Goal: Task Accomplishment & Management: Manage account settings

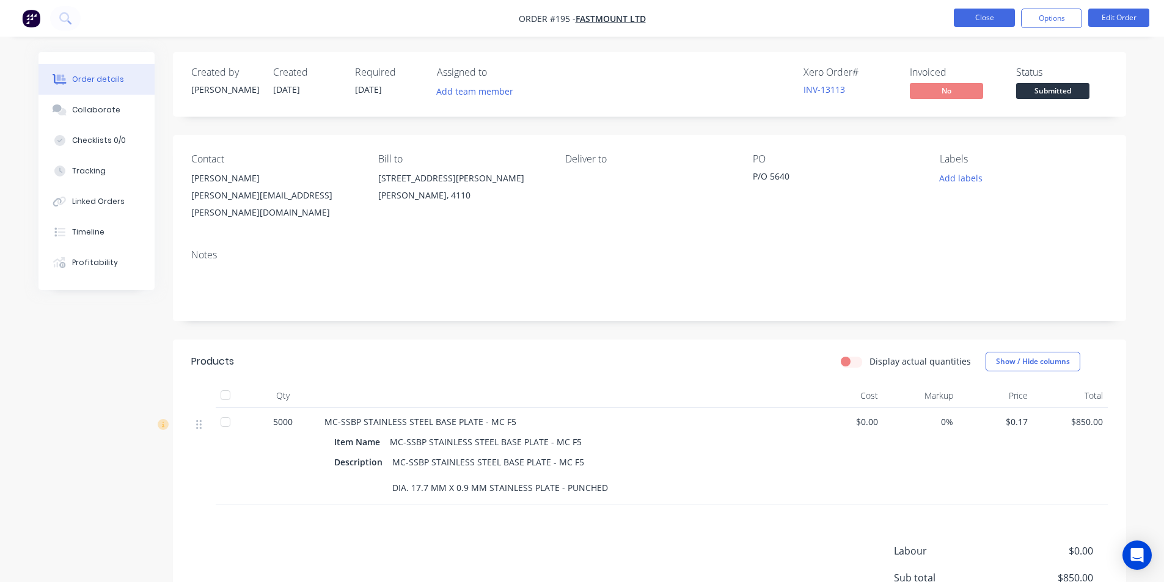
click at [975, 20] on button "Close" at bounding box center [984, 18] width 61 height 18
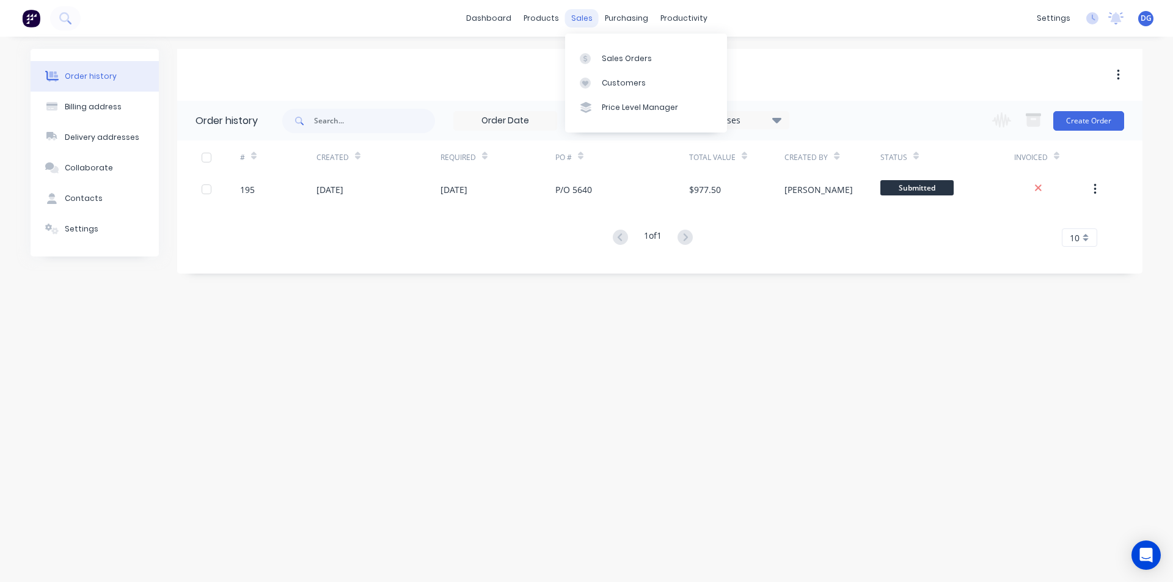
click at [576, 18] on div "sales" at bounding box center [582, 18] width 34 height 18
click at [628, 58] on div "Sales Orders" at bounding box center [627, 58] width 50 height 11
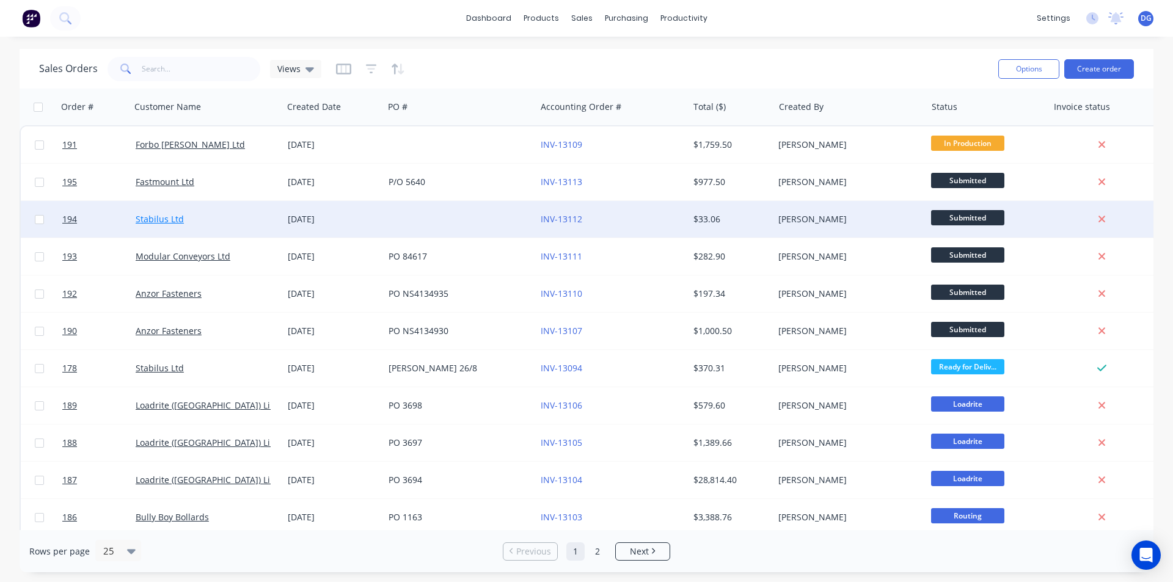
click at [156, 219] on link "Stabilus Ltd" at bounding box center [160, 219] width 48 height 12
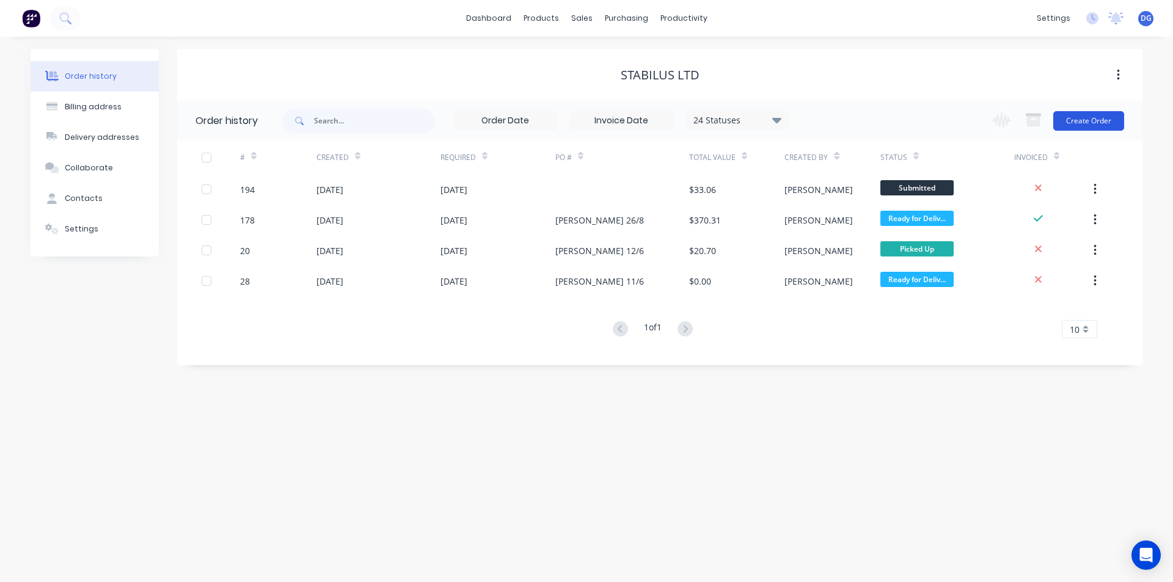
click at [1088, 119] on button "Create Order" at bounding box center [1088, 121] width 71 height 20
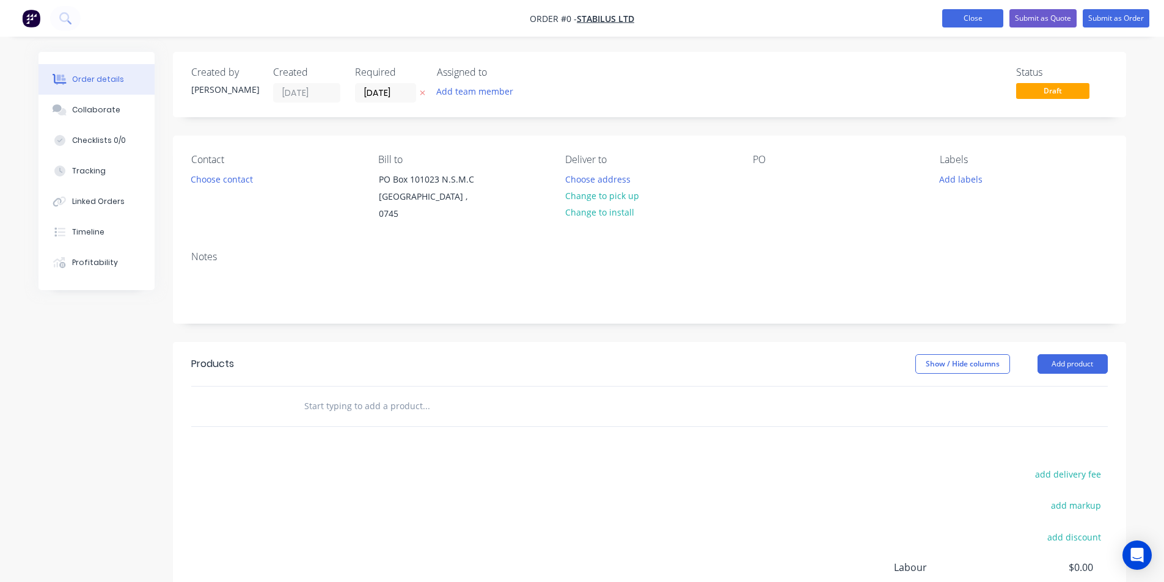
click at [974, 15] on button "Close" at bounding box center [972, 18] width 61 height 18
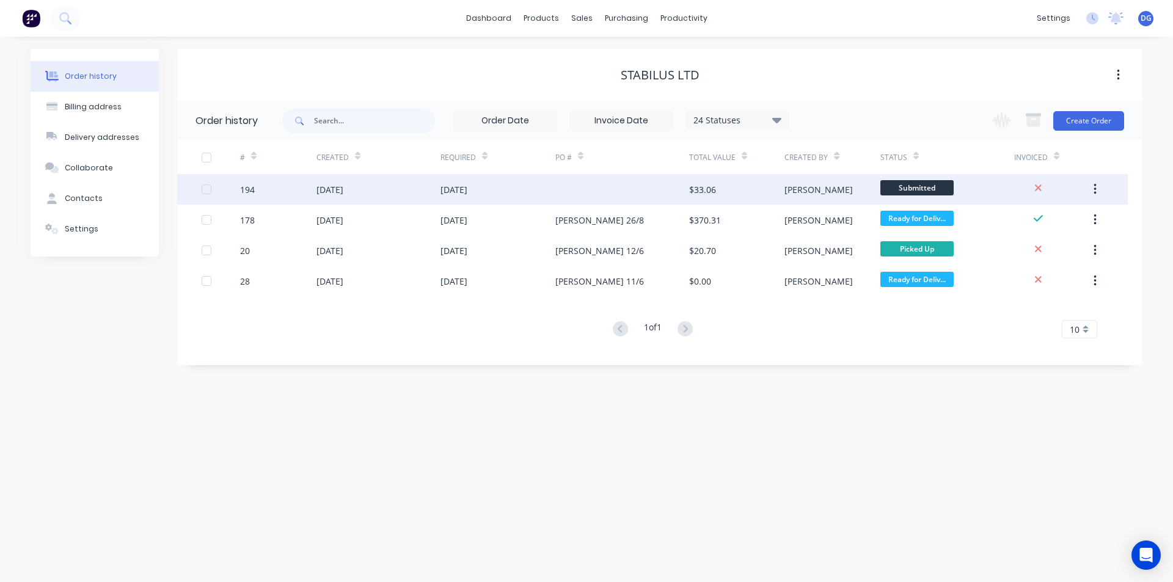
click at [343, 190] on div "[DATE]" at bounding box center [330, 189] width 27 height 13
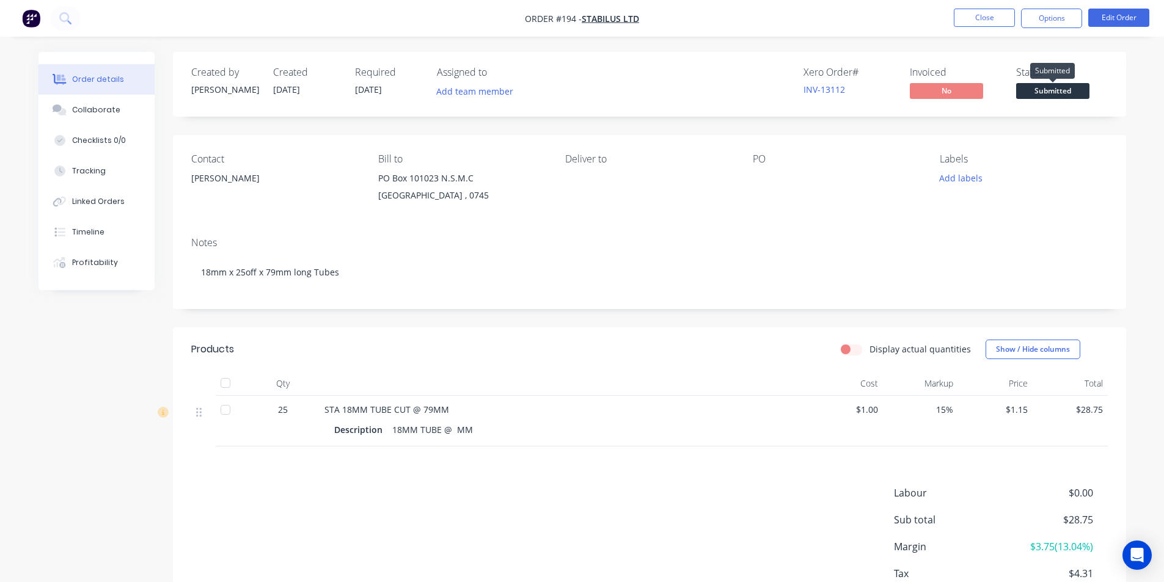
click at [1068, 94] on span "Submitted" at bounding box center [1052, 90] width 73 height 15
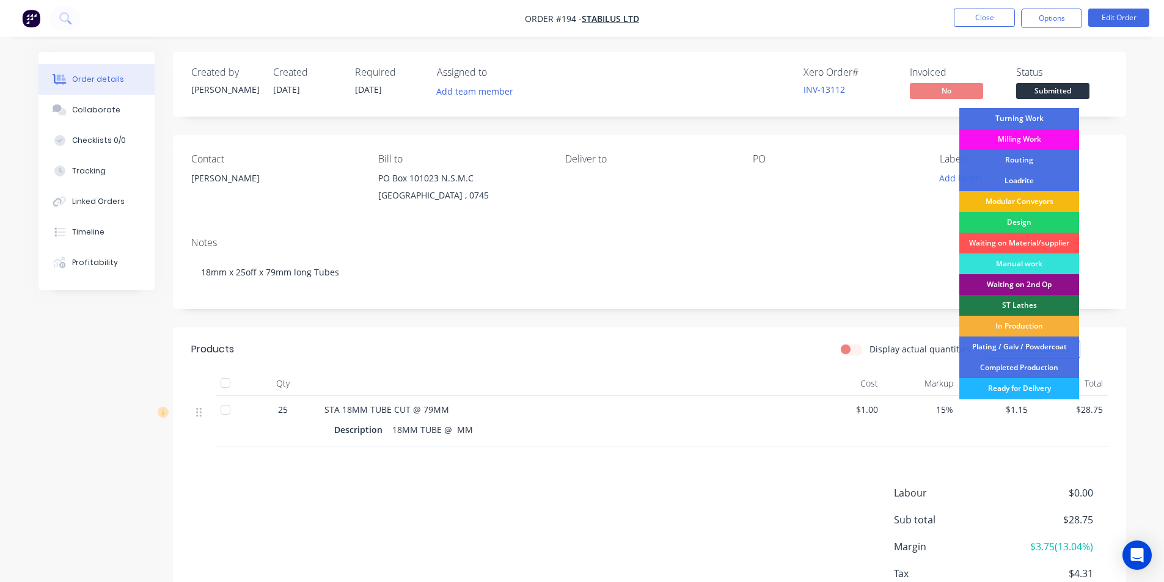
click at [1019, 388] on div "Ready for Delivery" at bounding box center [1019, 388] width 120 height 21
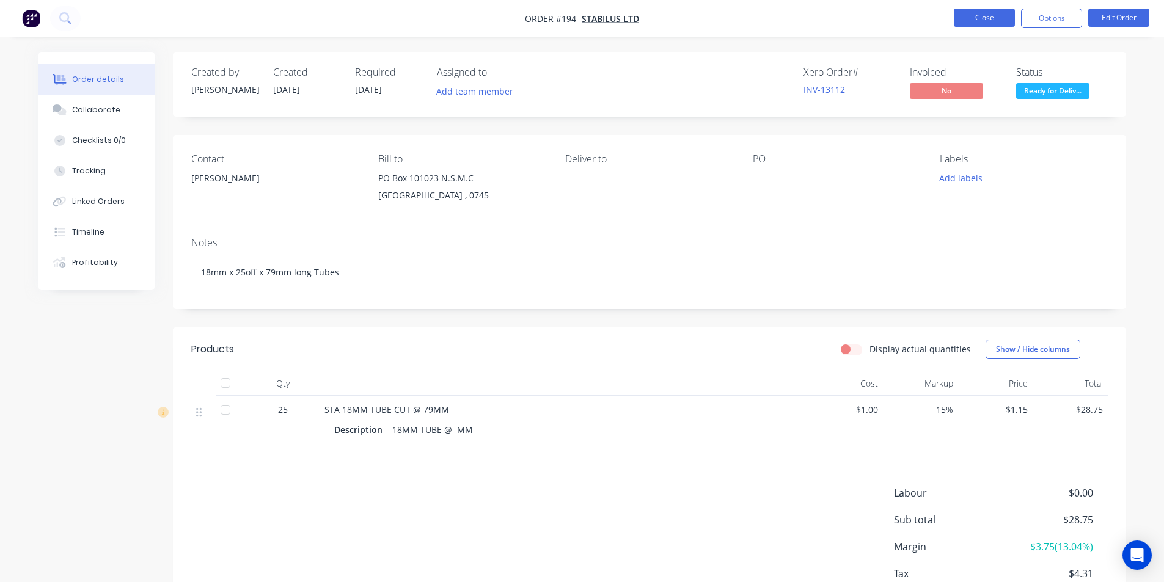
click at [984, 21] on button "Close" at bounding box center [984, 18] width 61 height 18
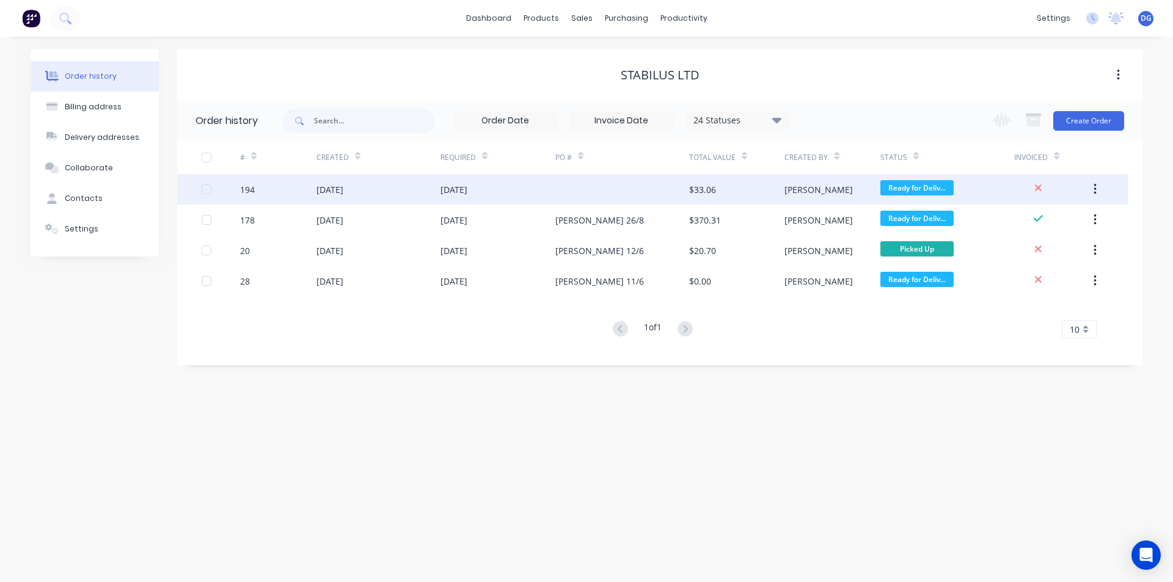
click at [339, 190] on div "[DATE]" at bounding box center [330, 189] width 27 height 13
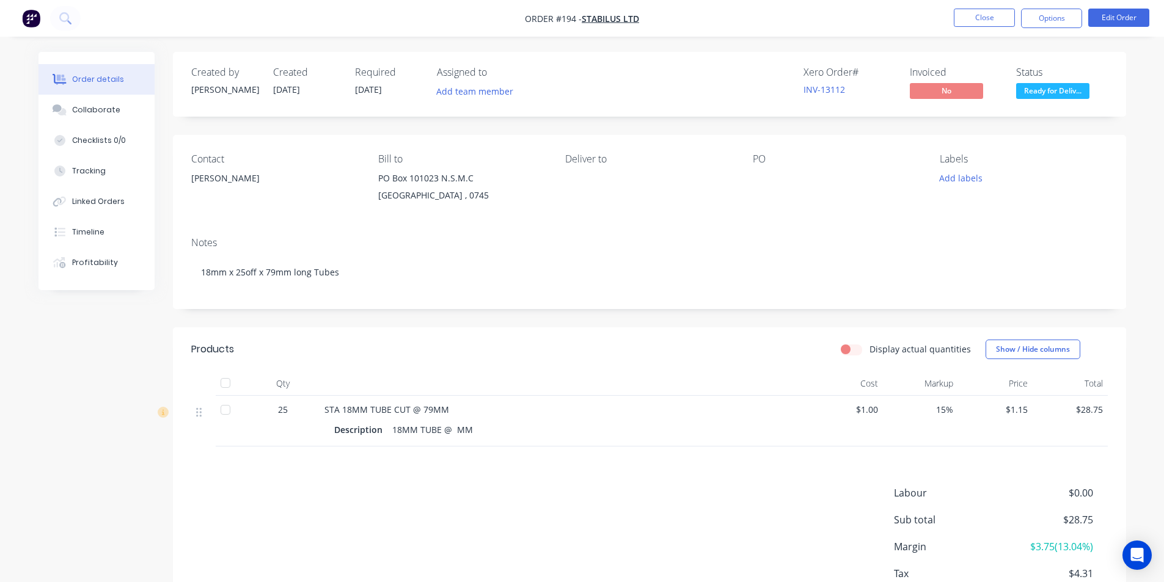
click at [765, 178] on div at bounding box center [829, 178] width 153 height 17
click at [766, 161] on div "PO" at bounding box center [836, 159] width 167 height 12
click at [766, 186] on div at bounding box center [829, 178] width 153 height 17
click at [1113, 12] on button "Edit Order" at bounding box center [1118, 18] width 61 height 18
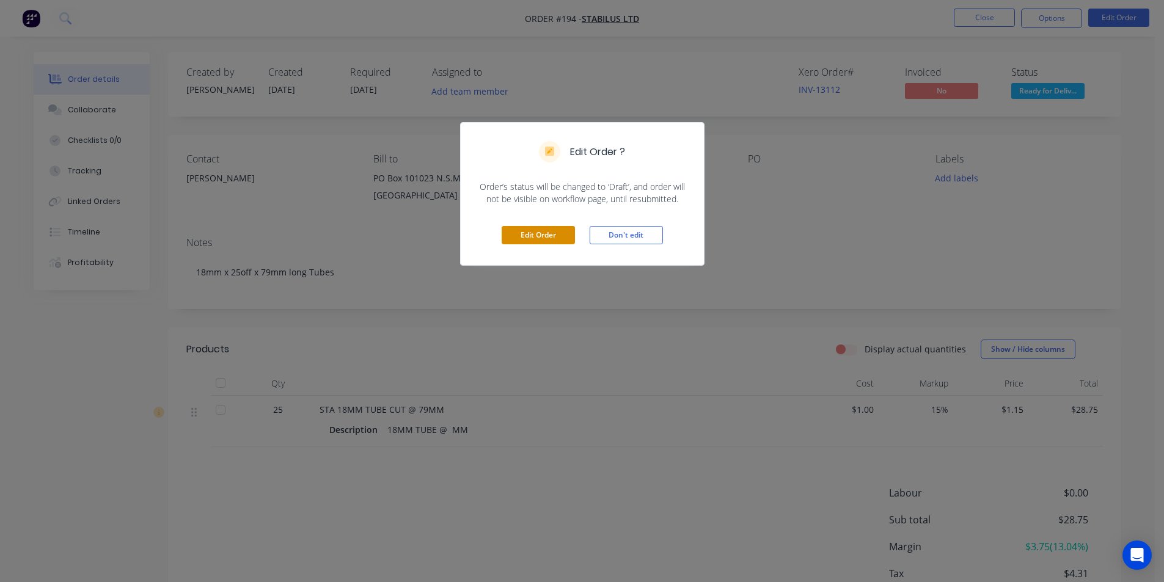
click at [549, 235] on button "Edit Order" at bounding box center [538, 235] width 73 height 18
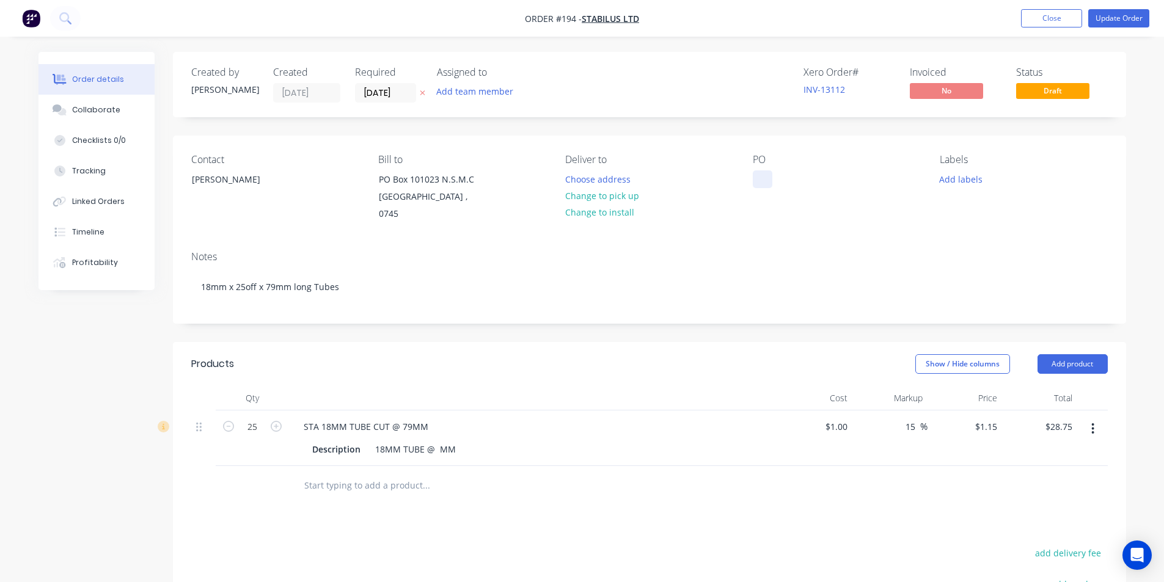
click at [761, 180] on div at bounding box center [763, 179] width 20 height 18
click at [961, 180] on button "Add labels" at bounding box center [961, 178] width 56 height 16
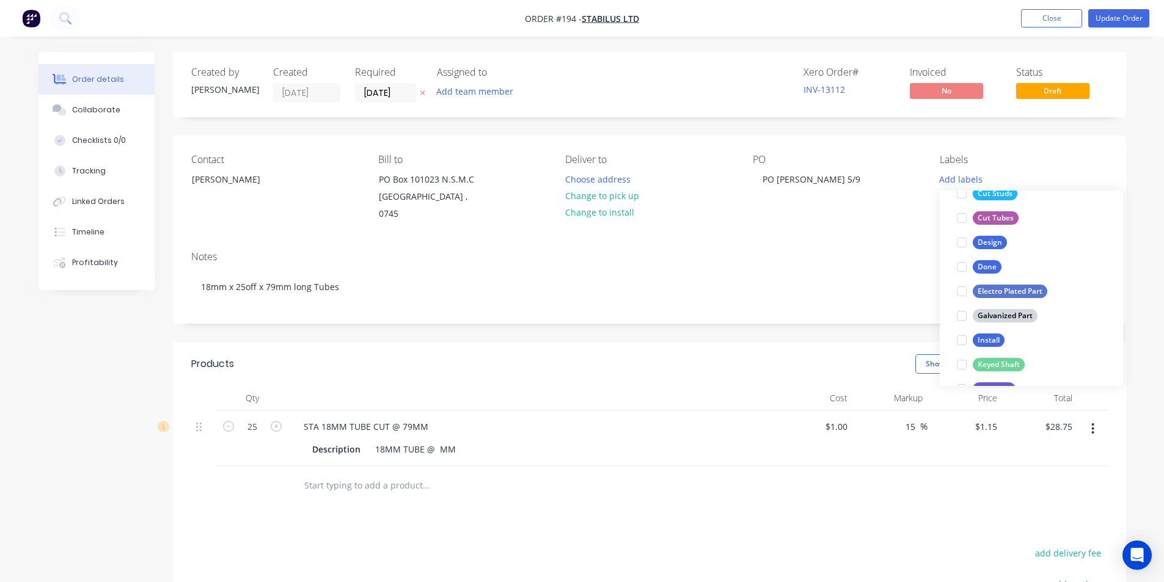
scroll to position [244, 0]
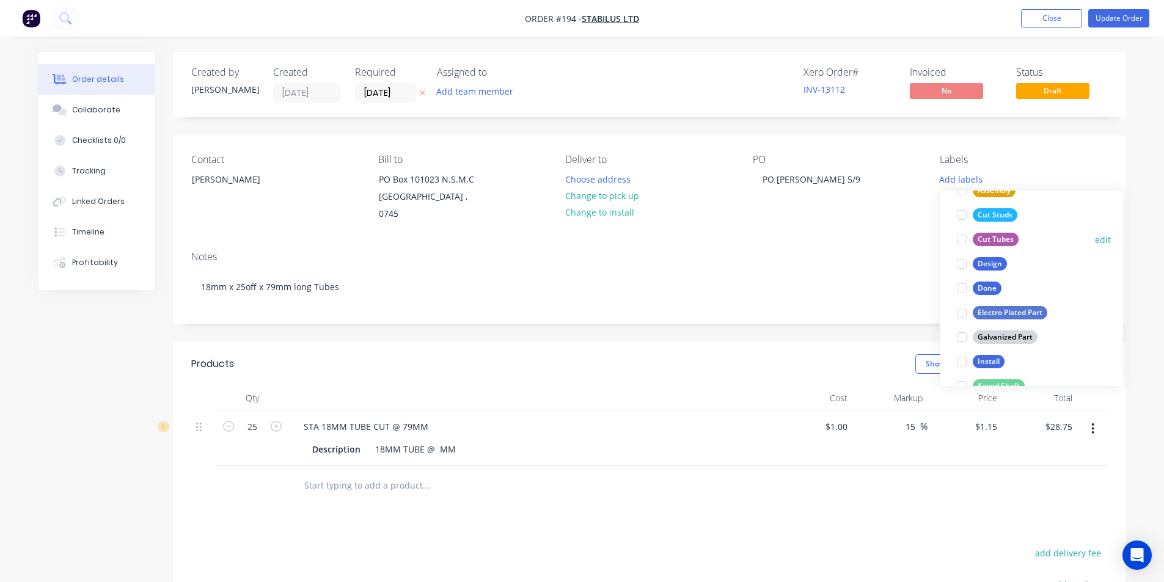
click at [999, 232] on button "Cut Tubes" at bounding box center [987, 239] width 71 height 17
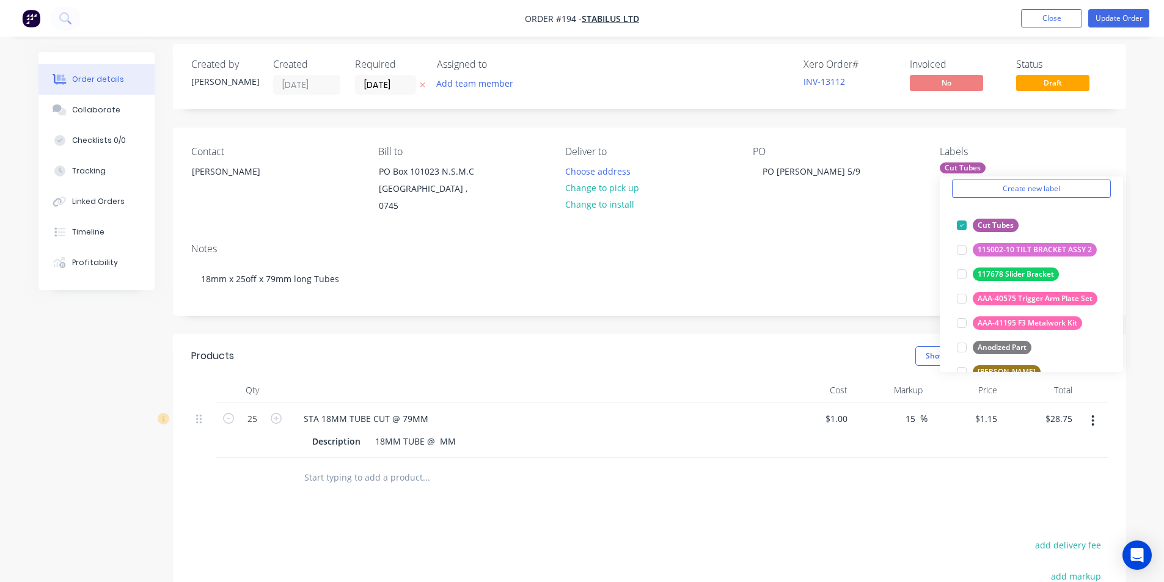
scroll to position [0, 0]
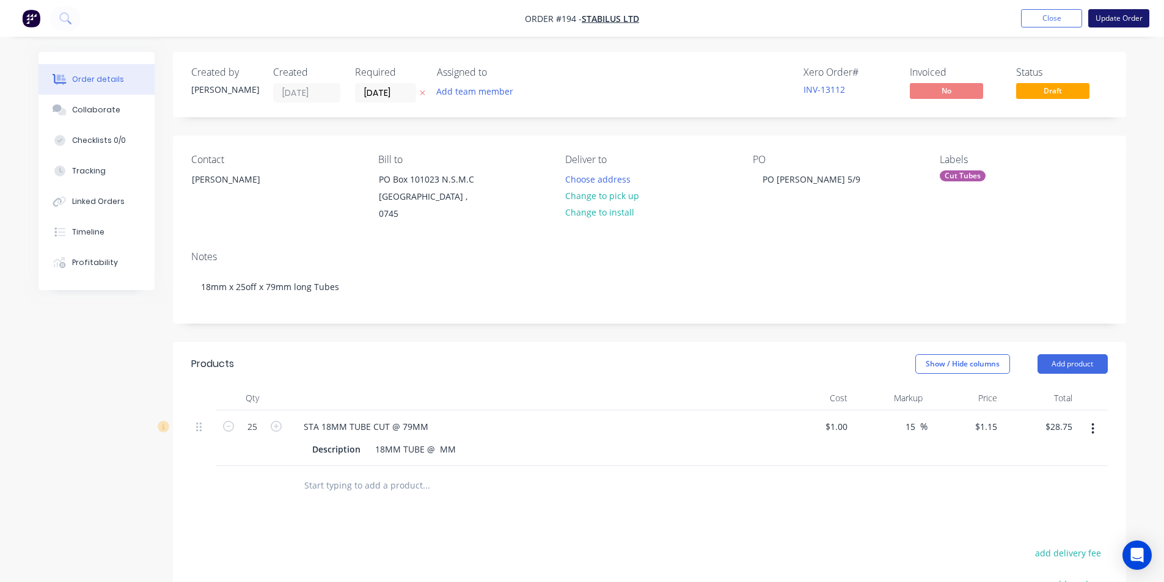
click at [1130, 18] on button "Update Order" at bounding box center [1118, 18] width 61 height 18
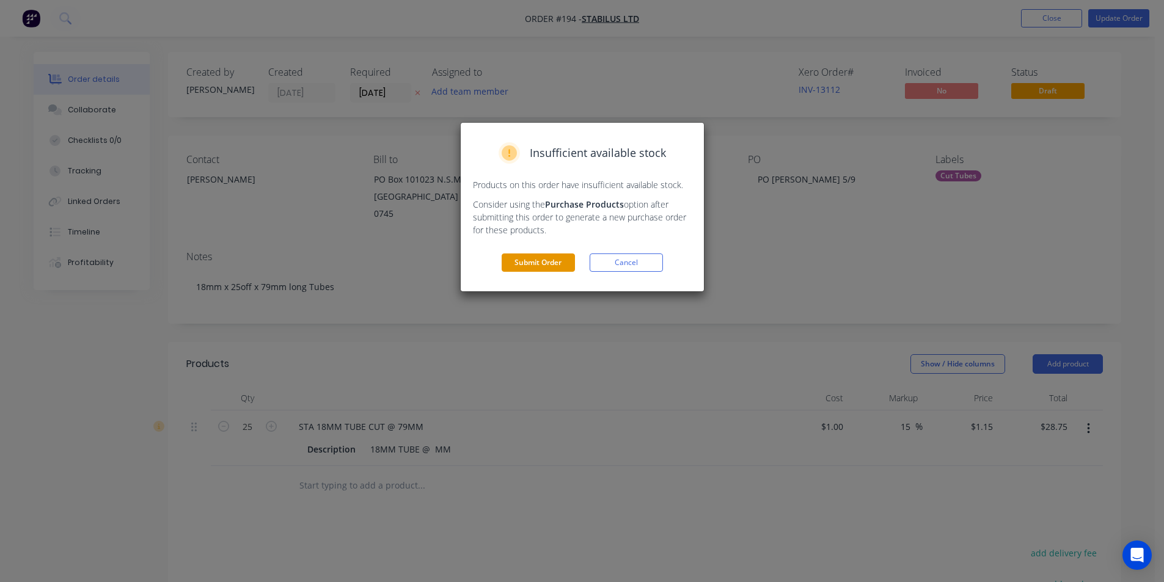
click at [543, 258] on button "Submit Order" at bounding box center [538, 263] width 73 height 18
